Goal: Navigation & Orientation: Find specific page/section

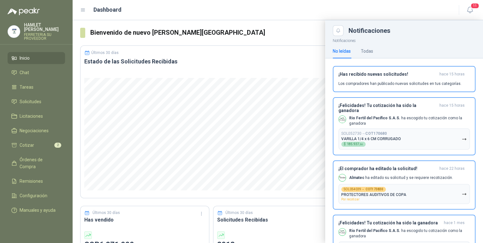
click at [149, 86] on div at bounding box center [278, 131] width 411 height 223
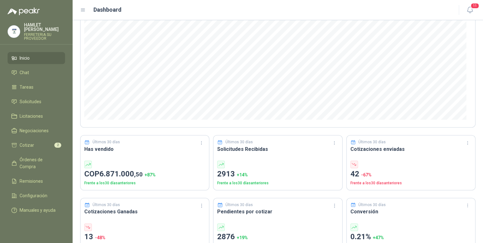
scroll to position [76, 0]
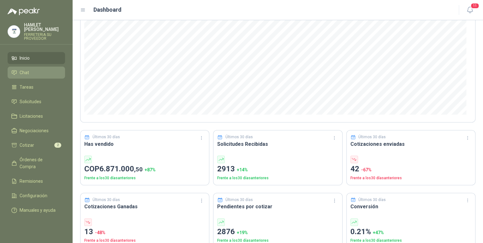
click at [49, 69] on li "Chat" at bounding box center [36, 72] width 50 height 7
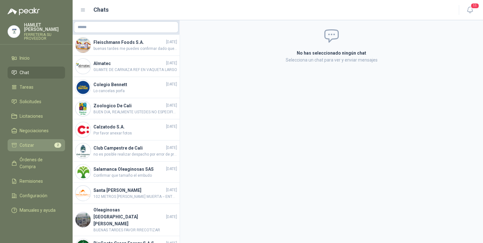
click at [43, 142] on li "Cotizar 2" at bounding box center [36, 145] width 50 height 7
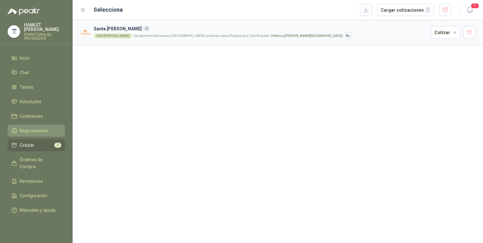
click at [45, 127] on span "Negociaciones" at bounding box center [34, 130] width 29 height 7
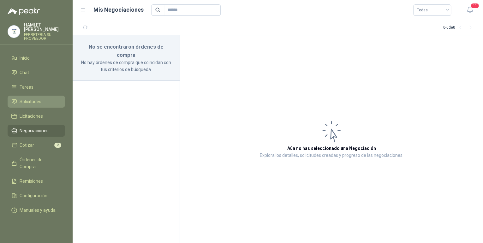
click at [47, 102] on link "Solicitudes" at bounding box center [37, 102] width 58 height 12
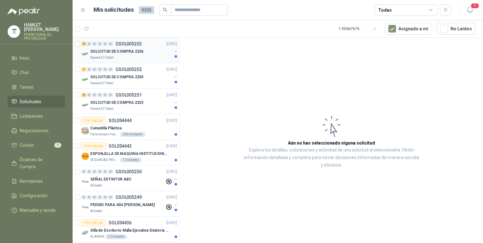
click at [147, 54] on div "SOLICITUD DE COMPRA 2236" at bounding box center [131, 52] width 82 height 8
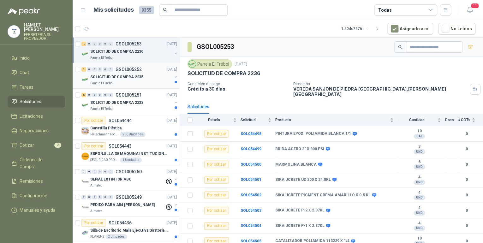
click at [126, 72] on div "3 0 0 0 0 0 GSOL005252 [DATE]" at bounding box center [130, 70] width 97 height 8
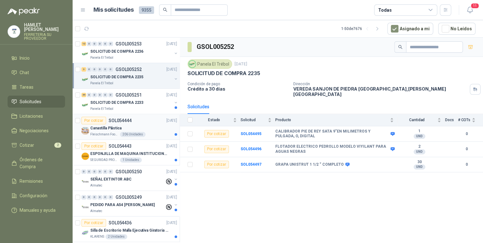
click at [128, 130] on div "Canastilla Plástica" at bounding box center [133, 128] width 87 height 8
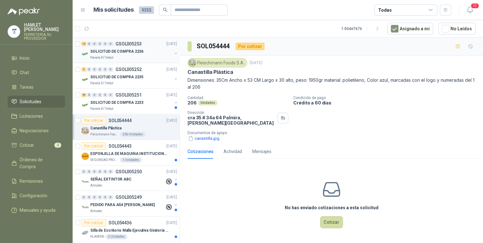
click at [137, 54] on div "SOLICITUD DE COMPRA 2236" at bounding box center [131, 52] width 82 height 8
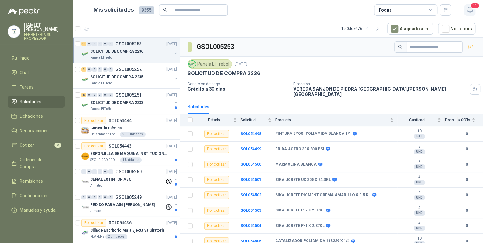
click at [472, 12] on icon "button" at bounding box center [470, 10] width 8 height 8
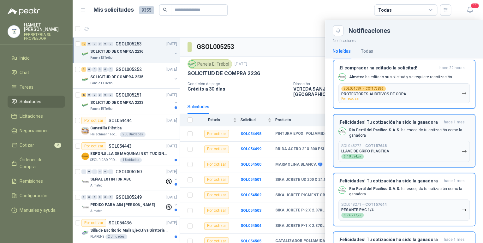
scroll to position [101, 0]
